Goal: Task Accomplishment & Management: Use online tool/utility

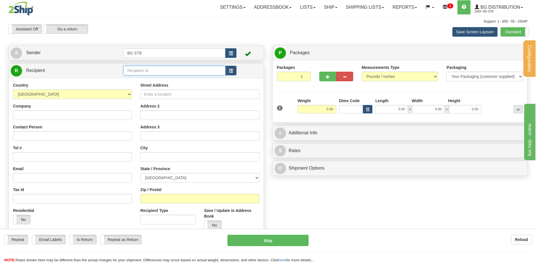
drag, startPoint x: 172, startPoint y: 71, endPoint x: 169, endPoint y: 70, distance: 3.3
click at [172, 71] on input "text" at bounding box center [174, 71] width 102 height 10
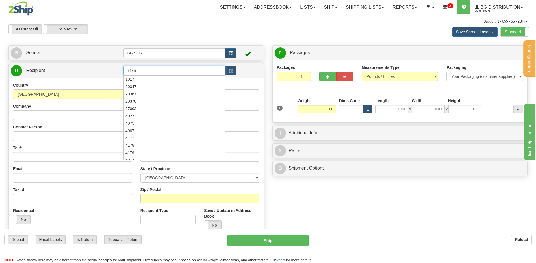
type input "7145"
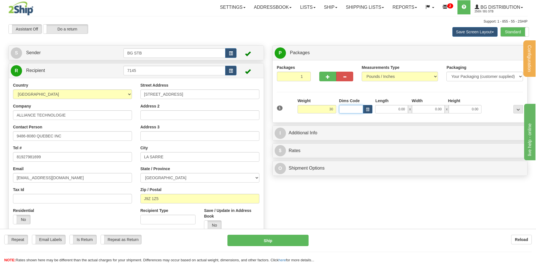
type input "30.00"
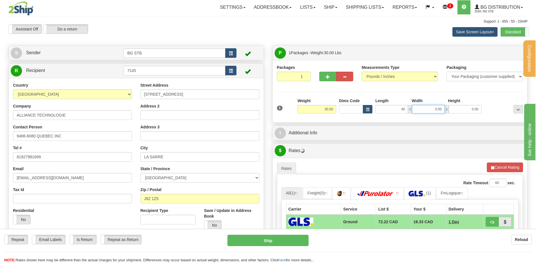
type input "40.00"
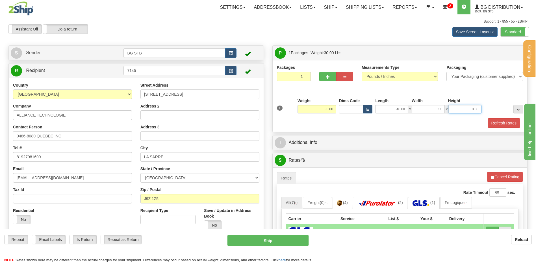
type input "11.00"
type input "6.00"
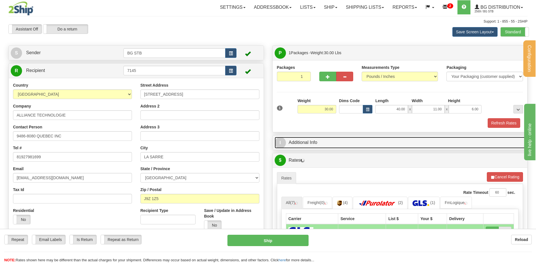
click at [333, 139] on link "I Additional Info" at bounding box center [399, 143] width 251 height 12
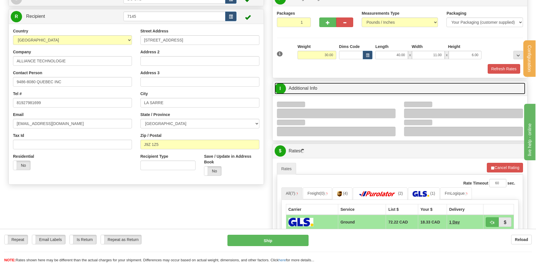
scroll to position [85, 0]
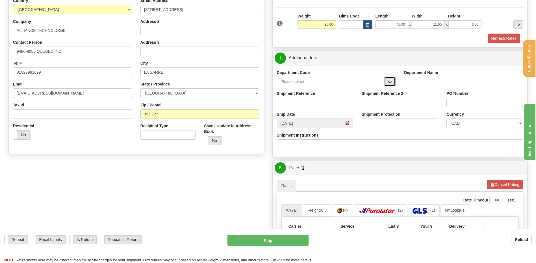
click at [386, 83] on button "button" at bounding box center [389, 82] width 11 height 10
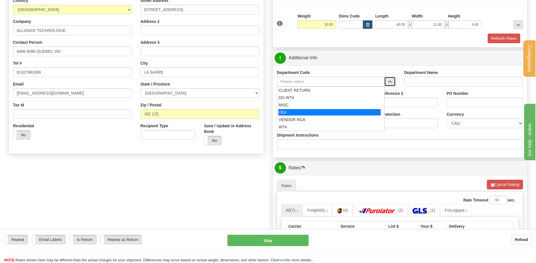
click at [294, 112] on div "OE#" at bounding box center [329, 112] width 102 height 6
type input "OE#"
type input "ORDERS"
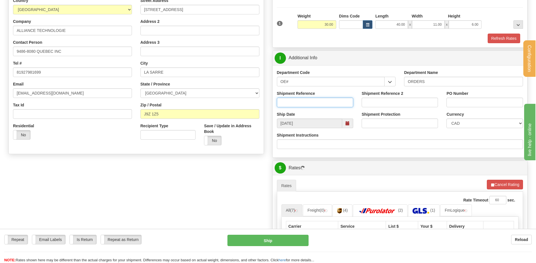
click at [296, 107] on input "Shipment Reference" at bounding box center [315, 103] width 76 height 10
type input "80007598-00 / 80006810-00"
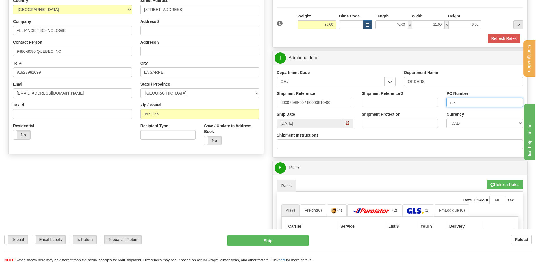
type input "m"
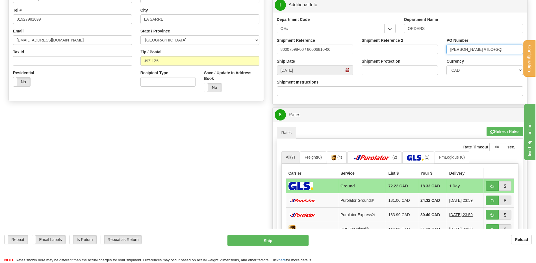
scroll to position [198, 0]
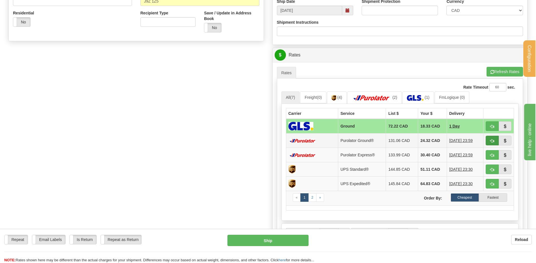
type input "MARTIN TURBIDE // ILC+SQI"
click at [490, 141] on span "button" at bounding box center [492, 141] width 4 height 4
type input "260"
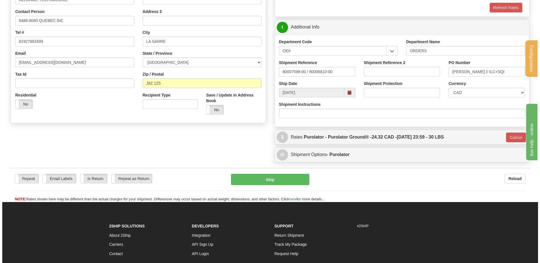
scroll to position [115, 0]
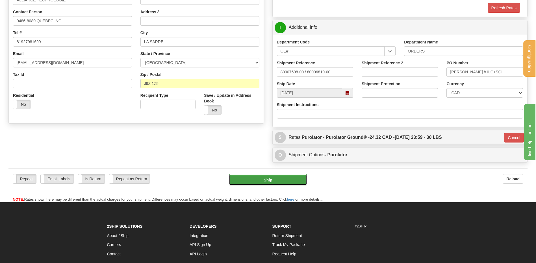
click at [252, 177] on button "Ship" at bounding box center [268, 179] width 78 height 11
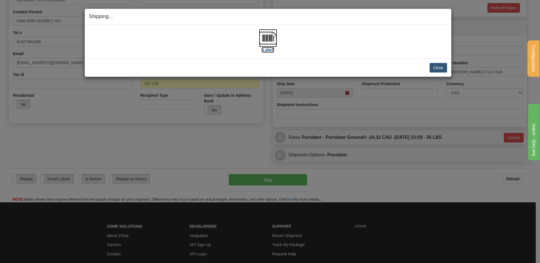
click at [264, 38] on img at bounding box center [268, 38] width 18 height 18
click at [444, 67] on button "Close" at bounding box center [438, 68] width 18 height 10
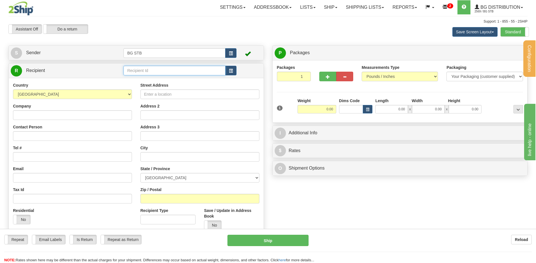
click at [196, 67] on input "text" at bounding box center [174, 71] width 102 height 10
type input "9533"
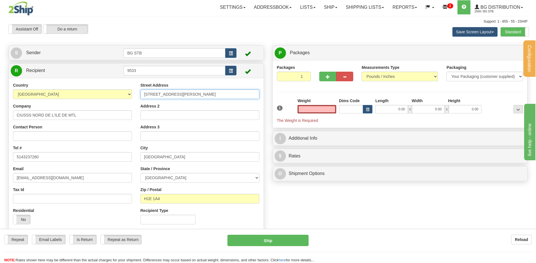
type input "0.00"
drag, startPoint x: 204, startPoint y: 93, endPoint x: 16, endPoint y: 94, distance: 188.0
click at [61, 96] on div "Country AFGHANISTAN ALAND ISLANDS ALBANIA ALGERIA AMERICAN SAMOA ANDORRA ANGOLA…" at bounding box center [136, 155] width 255 height 146
type input "5400 BOUL GOUIN OUEST"
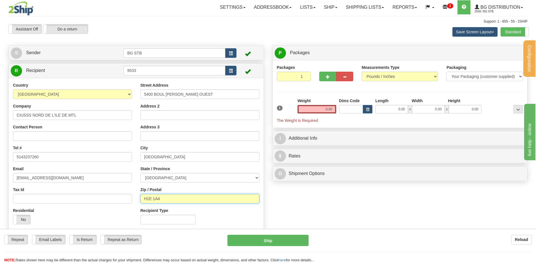
drag, startPoint x: 166, startPoint y: 198, endPoint x: 141, endPoint y: 198, distance: 25.4
click at [141, 198] on input "H1E 1A4" at bounding box center [199, 199] width 119 height 10
type input "H4J 1C5"
click at [331, 108] on input "0.00" at bounding box center [316, 109] width 39 height 8
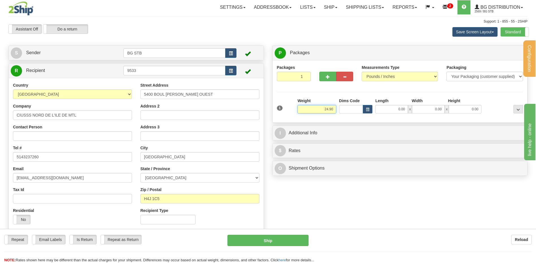
type input "24.90"
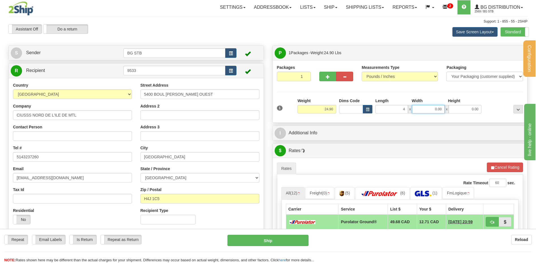
type input "4.00"
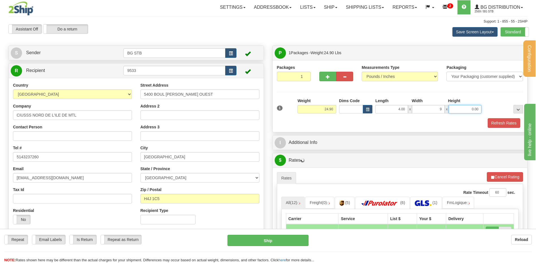
type input "9.00"
type input "14.00"
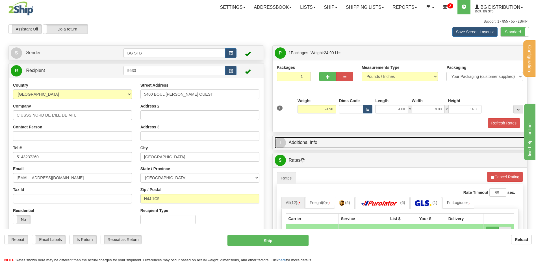
click at [328, 144] on link "I Additional Info" at bounding box center [399, 143] width 251 height 12
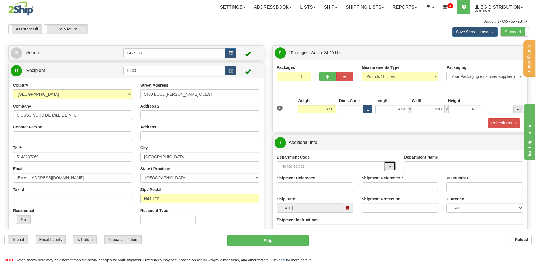
click at [390, 169] on button "button" at bounding box center [389, 166] width 11 height 10
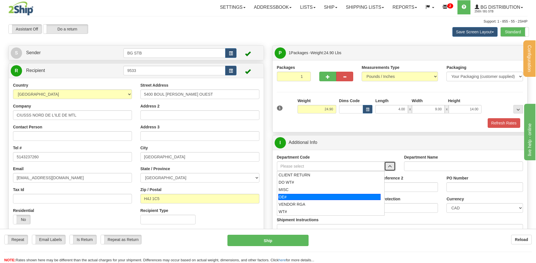
drag, startPoint x: 300, startPoint y: 197, endPoint x: 300, endPoint y: 194, distance: 2.9
click at [301, 197] on div "OE#" at bounding box center [329, 197] width 102 height 6
type input "OE#"
type input "ORDERS"
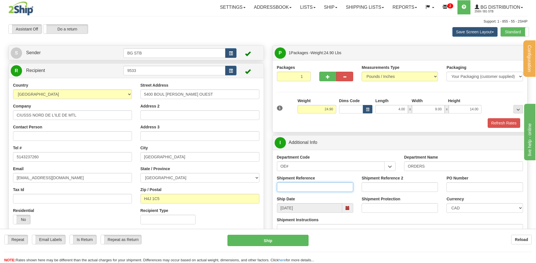
click at [299, 187] on input "Shipment Reference" at bounding box center [315, 187] width 76 height 10
type input "80007582-00"
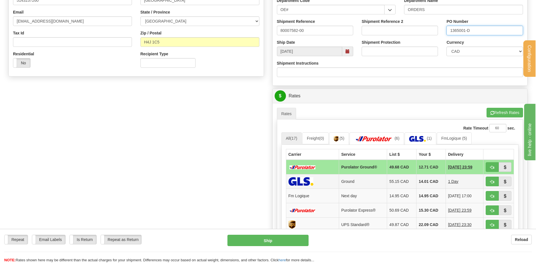
scroll to position [198, 0]
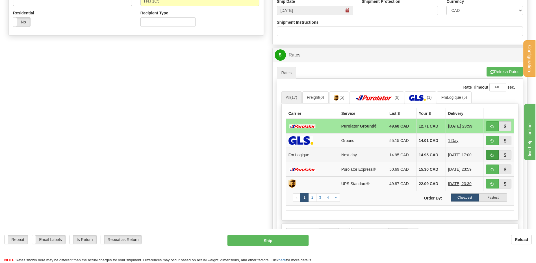
type input "1365001-D"
click at [490, 154] on span "button" at bounding box center [492, 156] width 4 height 4
type input "jour"
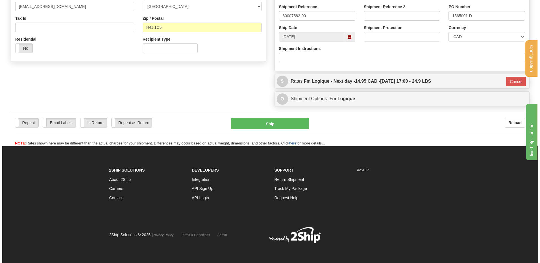
scroll to position [172, 0]
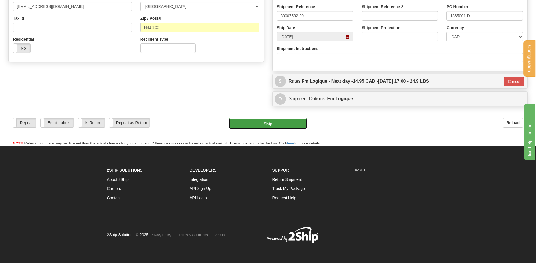
click at [283, 121] on button "Ship" at bounding box center [268, 123] width 78 height 11
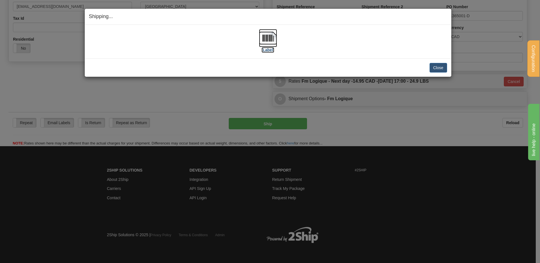
click at [264, 39] on img at bounding box center [268, 38] width 18 height 18
click at [433, 66] on button "Close" at bounding box center [438, 68] width 18 height 10
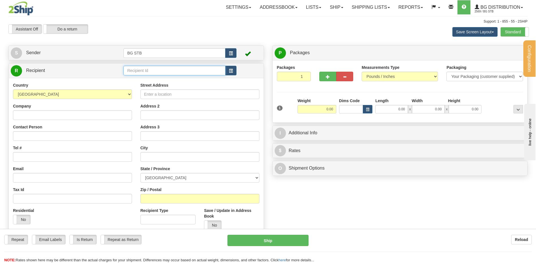
click at [132, 71] on input "text" at bounding box center [174, 71] width 102 height 10
type input "9533"
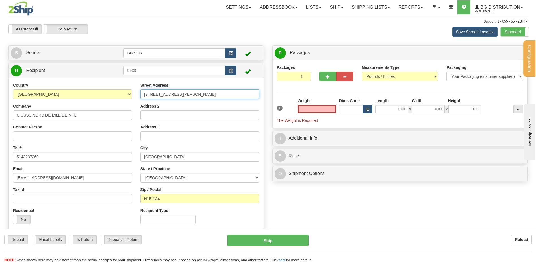
type input "0.00"
drag, startPoint x: 194, startPoint y: 92, endPoint x: 91, endPoint y: 81, distance: 104.2
click at [91, 81] on div "Country [GEOGRAPHIC_DATA] [GEOGRAPHIC_DATA] [GEOGRAPHIC_DATA] [GEOGRAPHIC_DATA]…" at bounding box center [136, 155] width 255 height 155
type input "[STREET_ADDRESS][PERSON_NAME] EST"
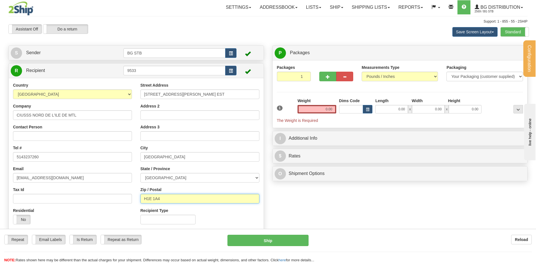
drag, startPoint x: 165, startPoint y: 198, endPoint x: 147, endPoint y: 197, distance: 18.1
click at [147, 197] on input "H1E 1A4" at bounding box center [199, 199] width 119 height 10
type input "H2B 1K3"
click at [320, 109] on input "0.00" at bounding box center [316, 109] width 39 height 8
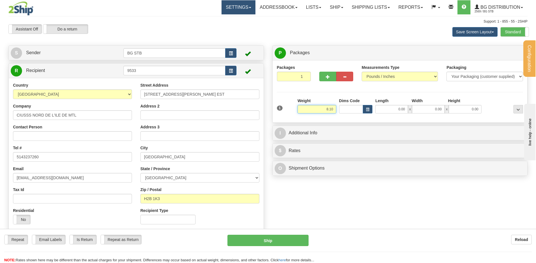
type input "8.10"
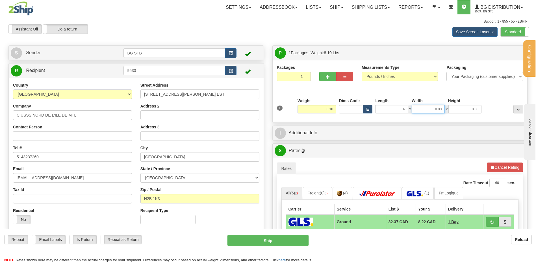
type input "6.00"
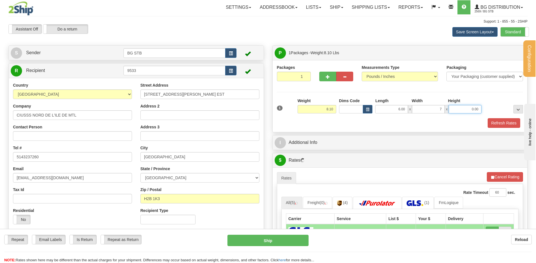
type input "7.00"
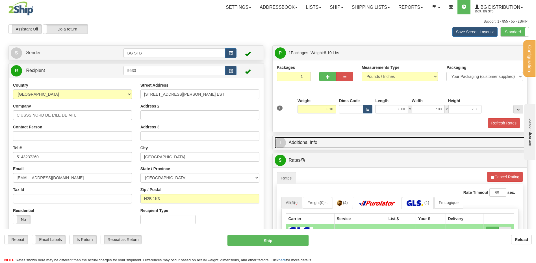
click at [290, 139] on link "I Additional Info" at bounding box center [399, 143] width 251 height 12
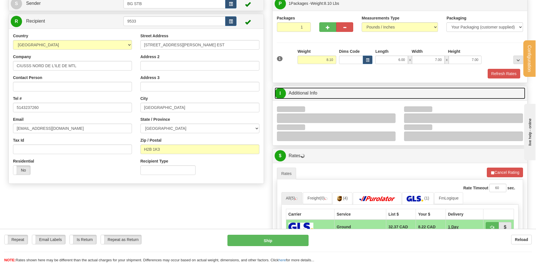
scroll to position [113, 0]
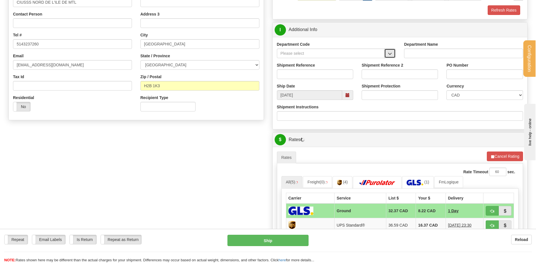
drag, startPoint x: 390, startPoint y: 50, endPoint x: 386, endPoint y: 54, distance: 5.4
click at [390, 50] on button "button" at bounding box center [389, 54] width 11 height 10
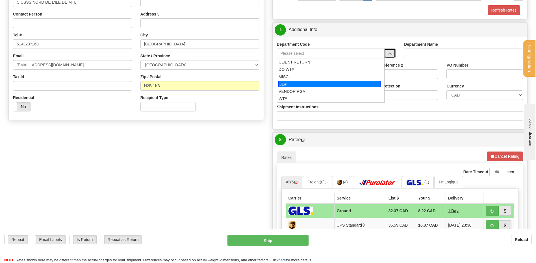
click at [305, 80] on li "OE#" at bounding box center [330, 83] width 107 height 7
type input "OE#"
type input "ORDERS"
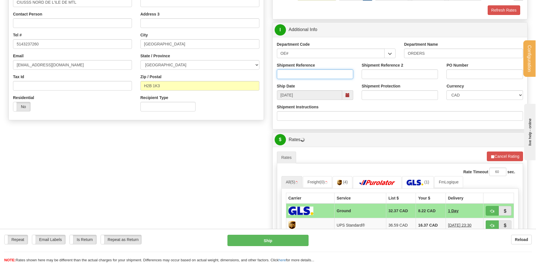
click at [305, 71] on input "Shipment Reference" at bounding box center [315, 74] width 76 height 10
type input "80007580-00"
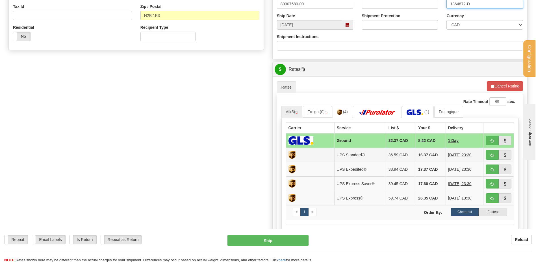
scroll to position [226, 0]
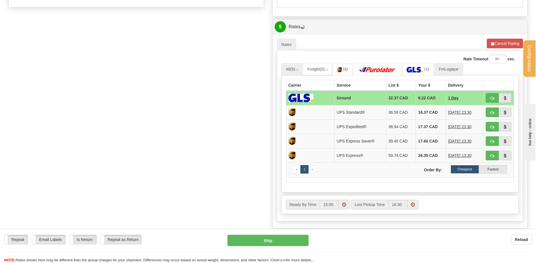
type input "1364872-D"
click at [451, 68] on link "FmLogique" at bounding box center [448, 69] width 29 height 12
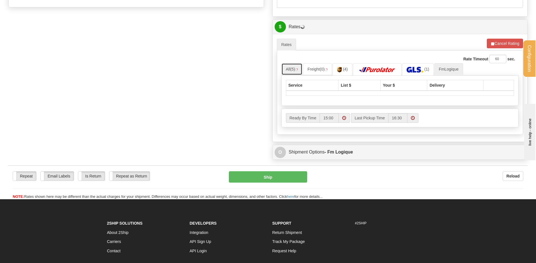
click at [298, 67] on link "All (5)" at bounding box center [291, 69] width 21 height 12
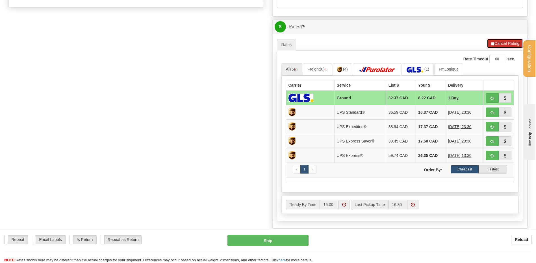
click at [494, 45] on button "Cancel Rating" at bounding box center [504, 44] width 36 height 10
click at [494, 45] on button "Refresh Rates" at bounding box center [504, 44] width 36 height 10
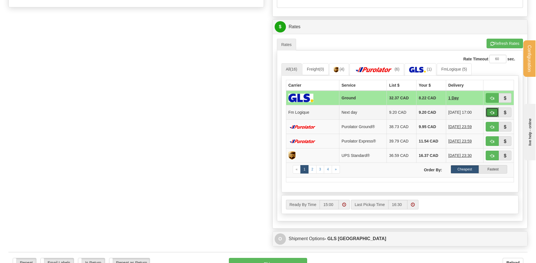
click at [494, 111] on button "button" at bounding box center [491, 113] width 13 height 10
type input "jour"
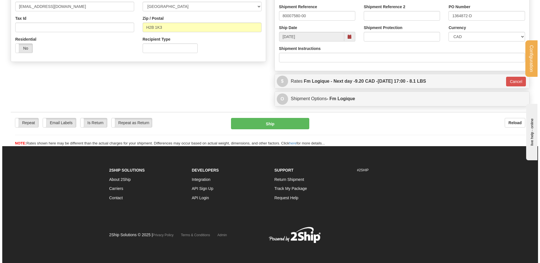
scroll to position [172, 0]
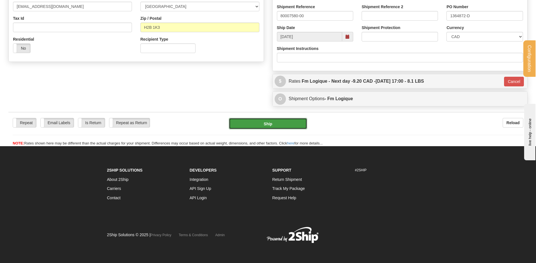
click at [278, 125] on button "Ship" at bounding box center [268, 123] width 78 height 11
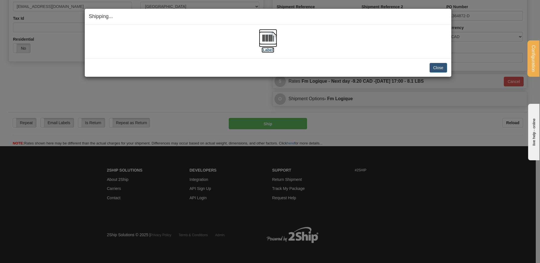
click at [268, 35] on img at bounding box center [268, 38] width 18 height 18
click at [438, 71] on button "Close" at bounding box center [438, 68] width 18 height 10
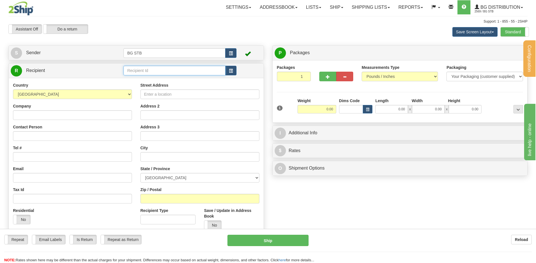
click at [141, 71] on input "text" at bounding box center [174, 71] width 102 height 10
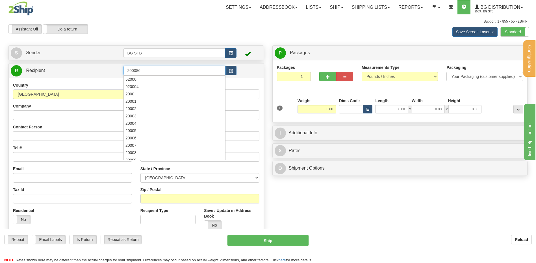
type input "200086"
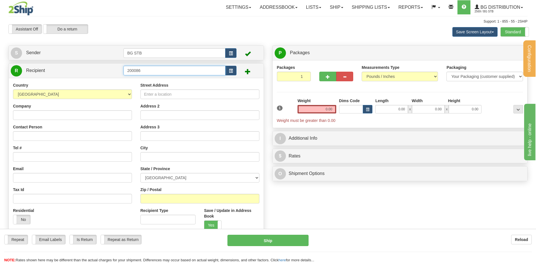
click at [133, 71] on input "200086" at bounding box center [174, 71] width 102 height 10
type input "20086"
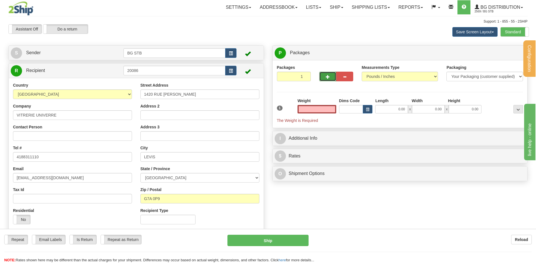
type input "0.00"
click at [326, 77] on span "button" at bounding box center [328, 77] width 4 height 4
type input "2"
click at [507, 50] on label "Package Level Pack.." at bounding box center [510, 53] width 29 height 8
radio input "true"
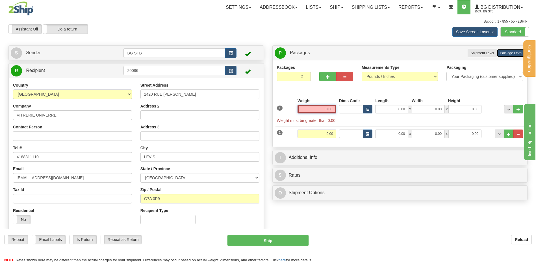
click at [313, 109] on input "0.00" at bounding box center [316, 109] width 39 height 8
type input "14.85"
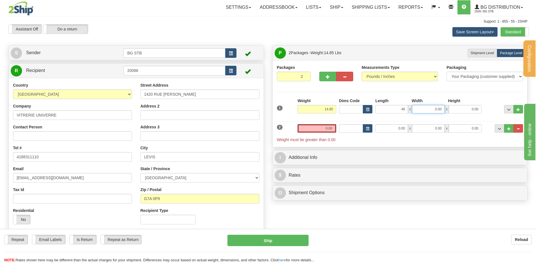
type input "48.00"
type input "7.00"
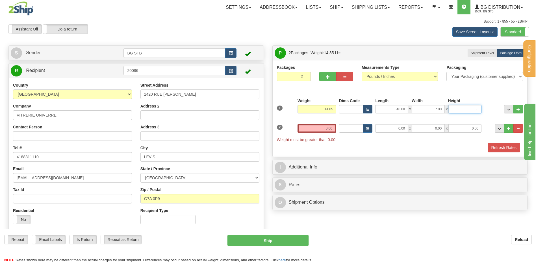
type input "5"
type input "5.00"
click at [325, 123] on div "2 Weight 0.00 Dims Code Length Width Height" at bounding box center [399, 130] width 249 height 24
click at [322, 127] on input "0.00" at bounding box center [316, 128] width 39 height 8
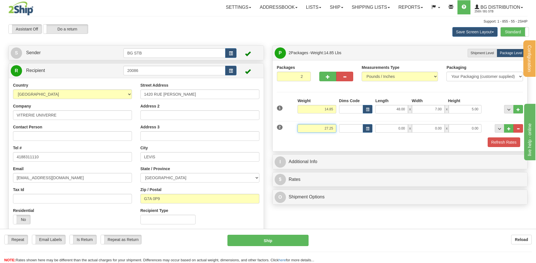
type input "27.25"
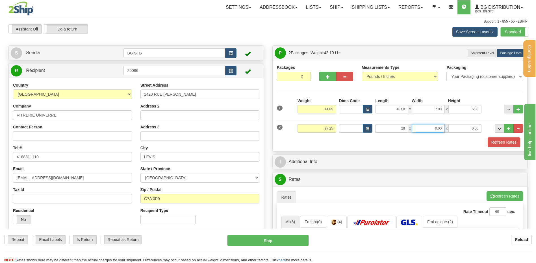
type input "28.00"
type input "16.00"
type input "4.00"
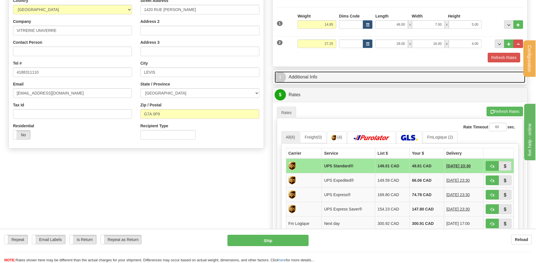
click at [328, 76] on link "I Additional Info" at bounding box center [399, 77] width 251 height 12
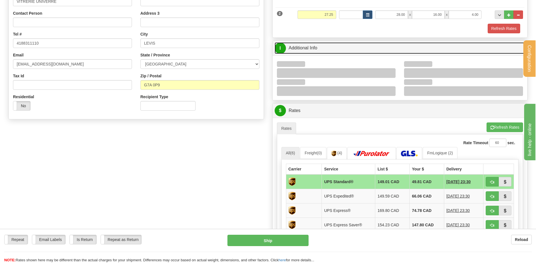
scroll to position [141, 0]
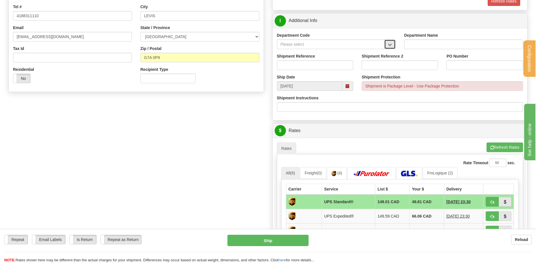
click at [388, 46] on span "button" at bounding box center [390, 45] width 4 height 4
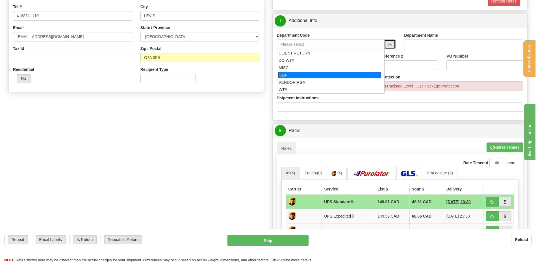
click at [304, 76] on div "OE#" at bounding box center [329, 75] width 102 height 6
type input "OE#"
type input "ORDERS"
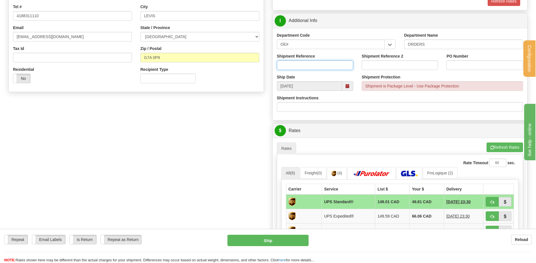
click at [304, 69] on input "Shipment Reference" at bounding box center [315, 65] width 76 height 10
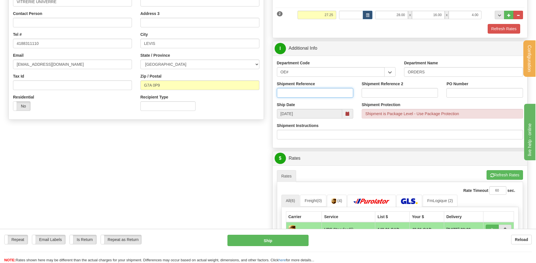
scroll to position [113, 0]
type input "80007595-00"
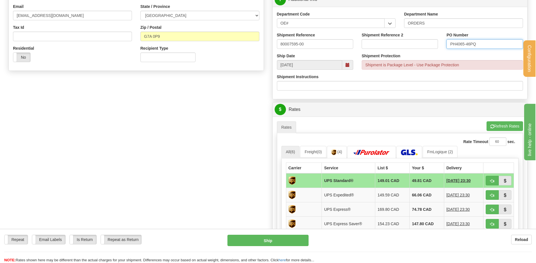
scroll to position [254, 0]
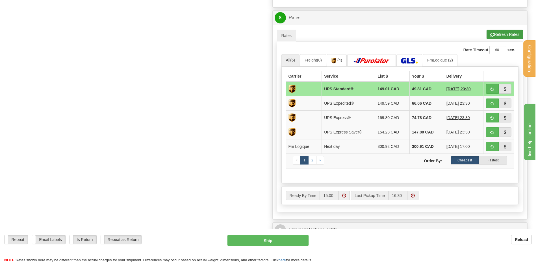
type input "PH4065-46PQ"
click at [493, 36] on button "Refresh Rates" at bounding box center [504, 35] width 36 height 10
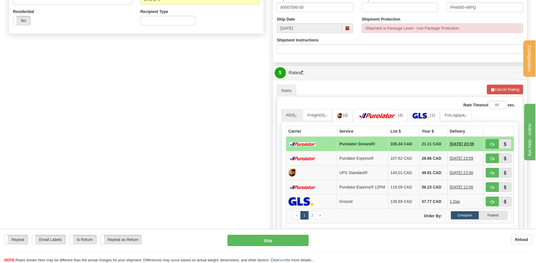
scroll to position [198, 0]
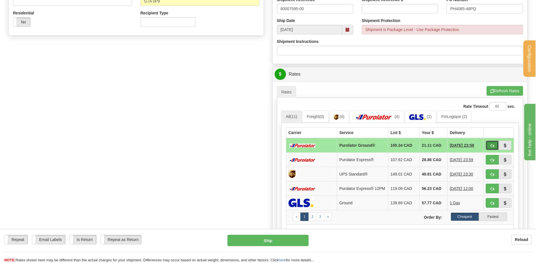
click at [487, 148] on button "button" at bounding box center [491, 146] width 13 height 10
type input "260"
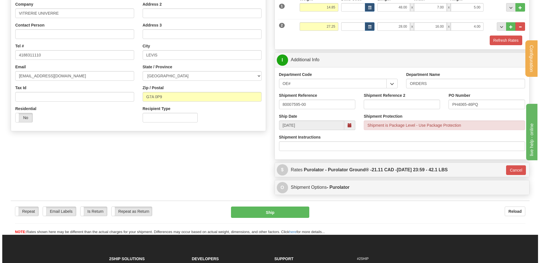
scroll to position [80, 0]
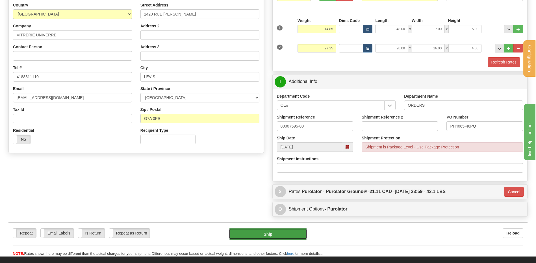
click at [250, 231] on button "Ship" at bounding box center [268, 233] width 78 height 11
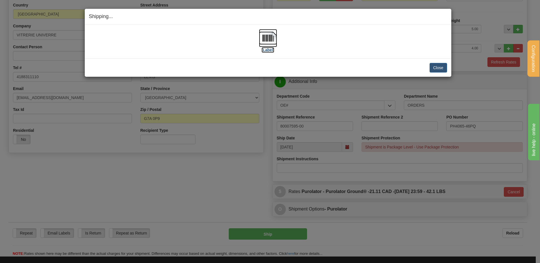
click at [265, 34] on img at bounding box center [268, 38] width 18 height 18
